Goal: Task Accomplishment & Management: Use online tool/utility

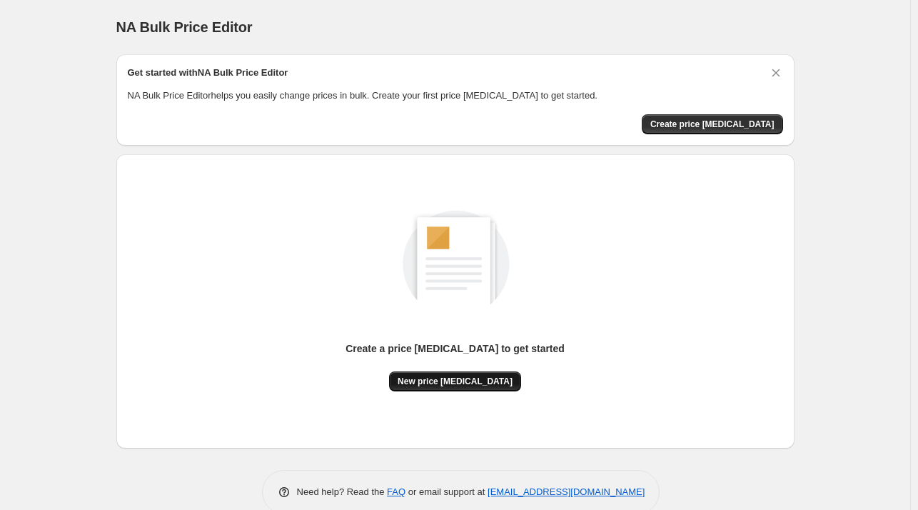
click at [457, 389] on button "New price change job" at bounding box center [455, 381] width 132 height 20
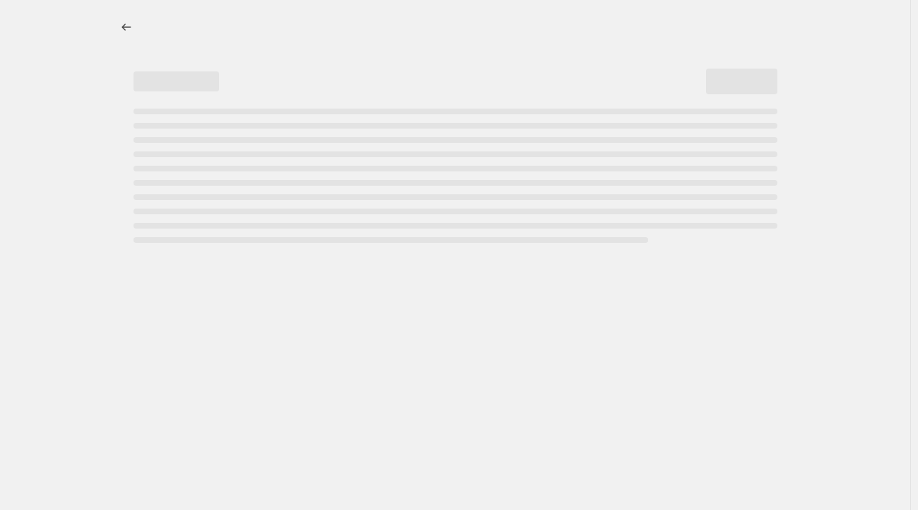
select select "percentage"
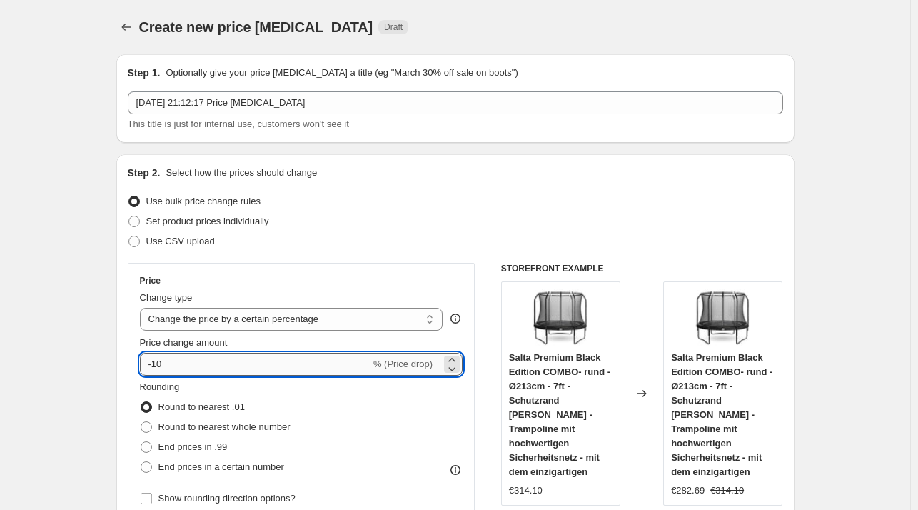
click at [246, 366] on input "-10" at bounding box center [255, 364] width 231 height 23
type input "-1"
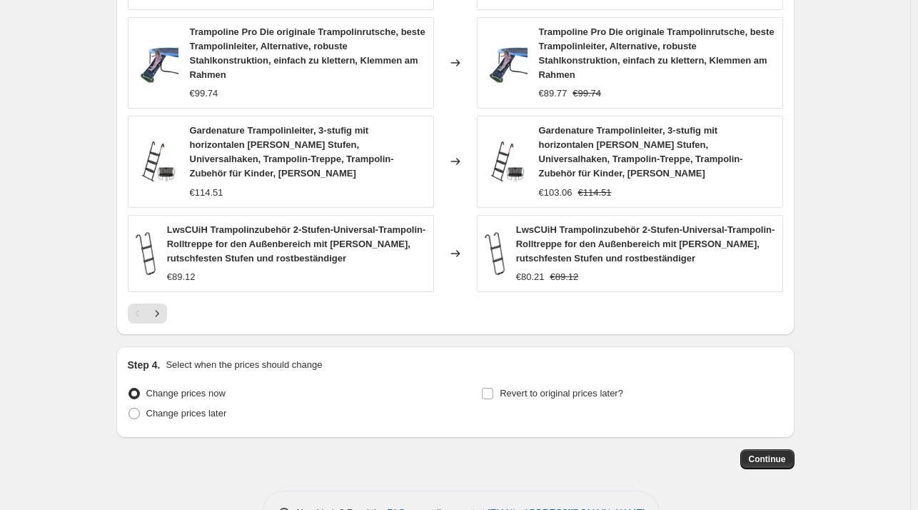
scroll to position [1040, 0]
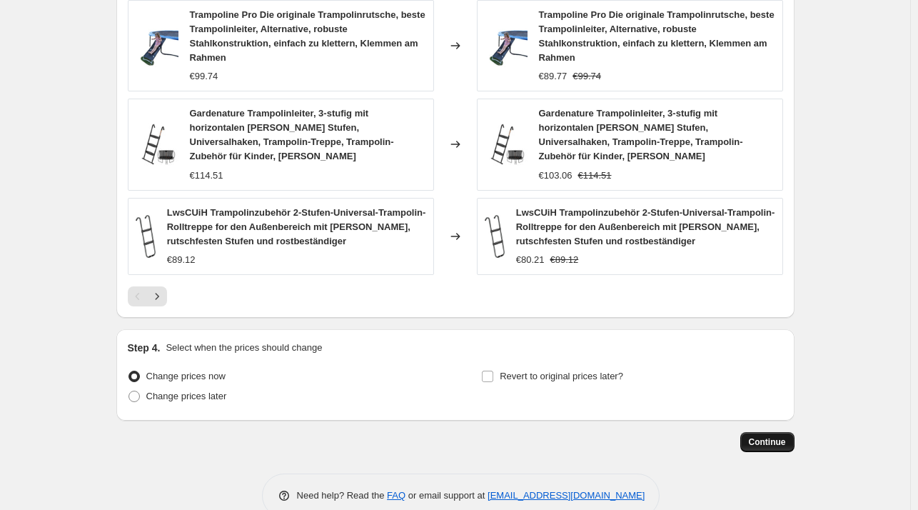
type input "-30"
click at [765, 436] on span "Continue" at bounding box center [767, 441] width 37 height 11
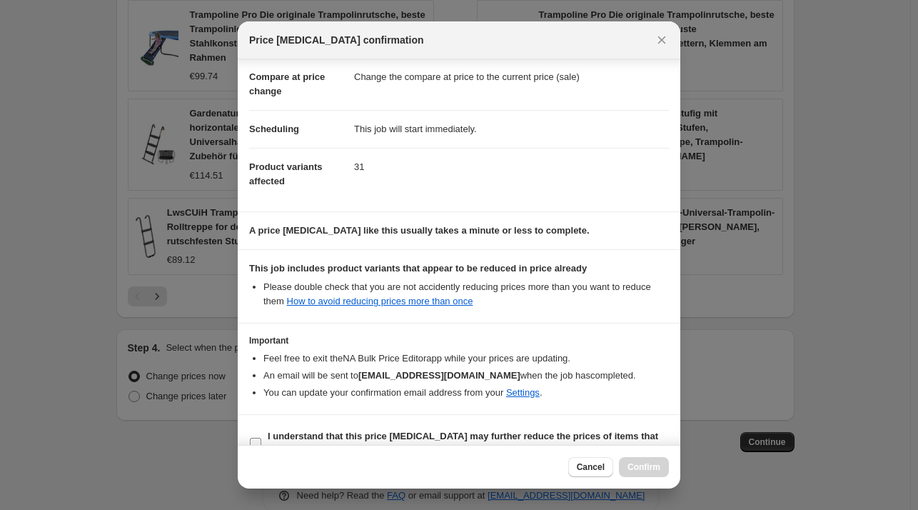
scroll to position [90, 0]
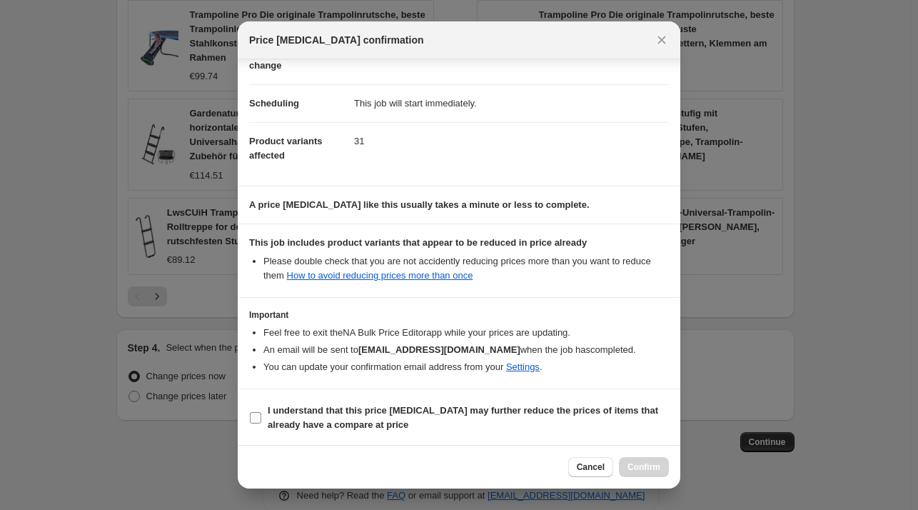
click at [326, 401] on label "I understand that this price change job may further reduce the prices of items …" at bounding box center [459, 418] width 420 height 34
click at [261, 412] on input "I understand that this price change job may further reduce the prices of items …" at bounding box center [255, 417] width 11 height 11
checkbox input "true"
click at [650, 469] on span "Confirm" at bounding box center [644, 466] width 33 height 11
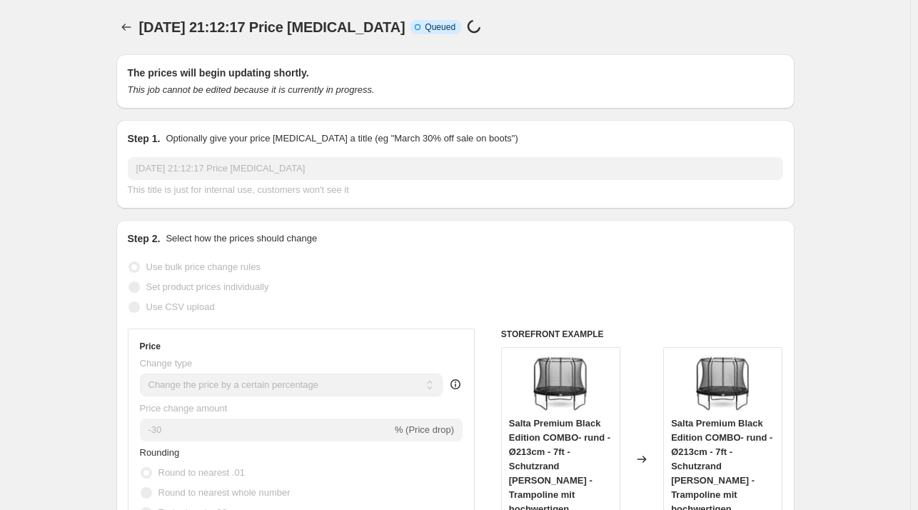
scroll to position [1040, 0]
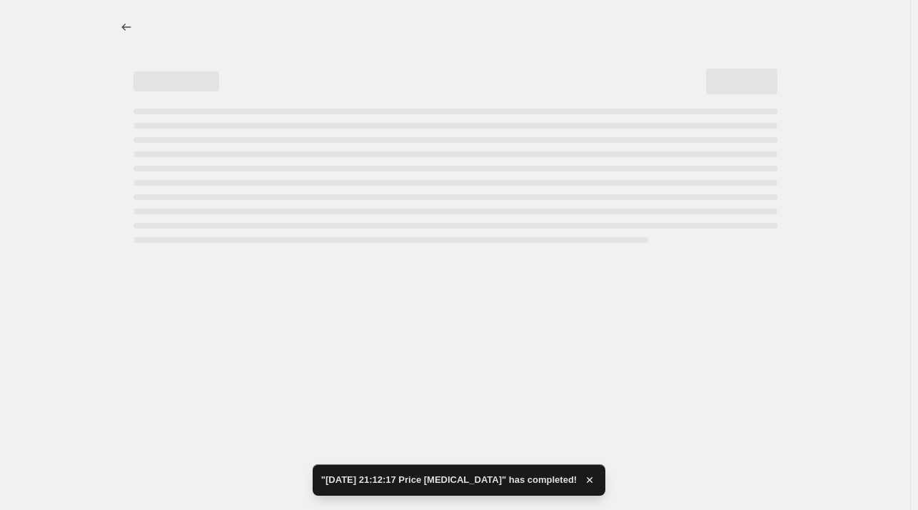
select select "percentage"
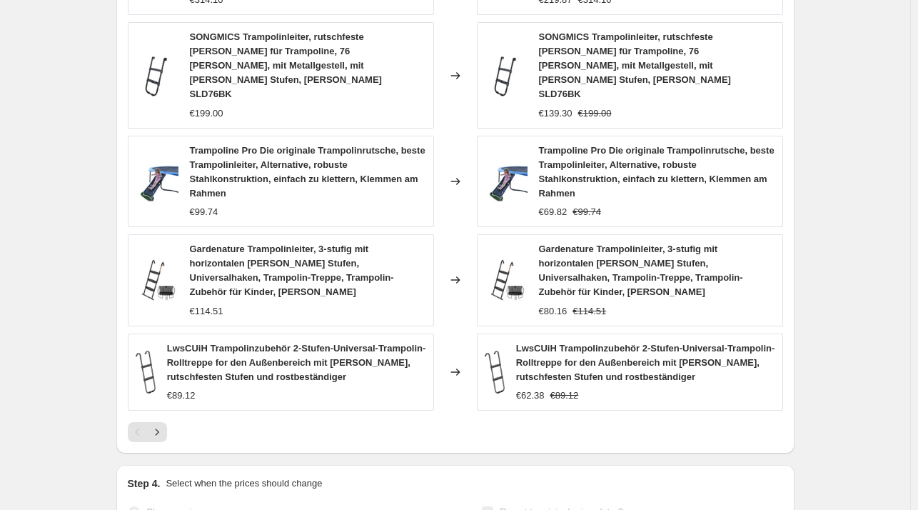
scroll to position [0, 0]
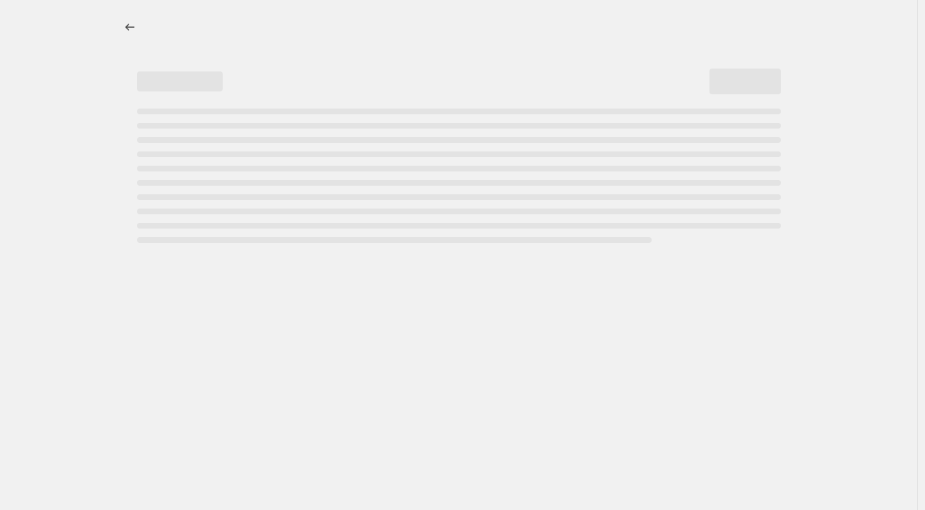
select select "percentage"
